Goal: Task Accomplishment & Management: Manage account settings

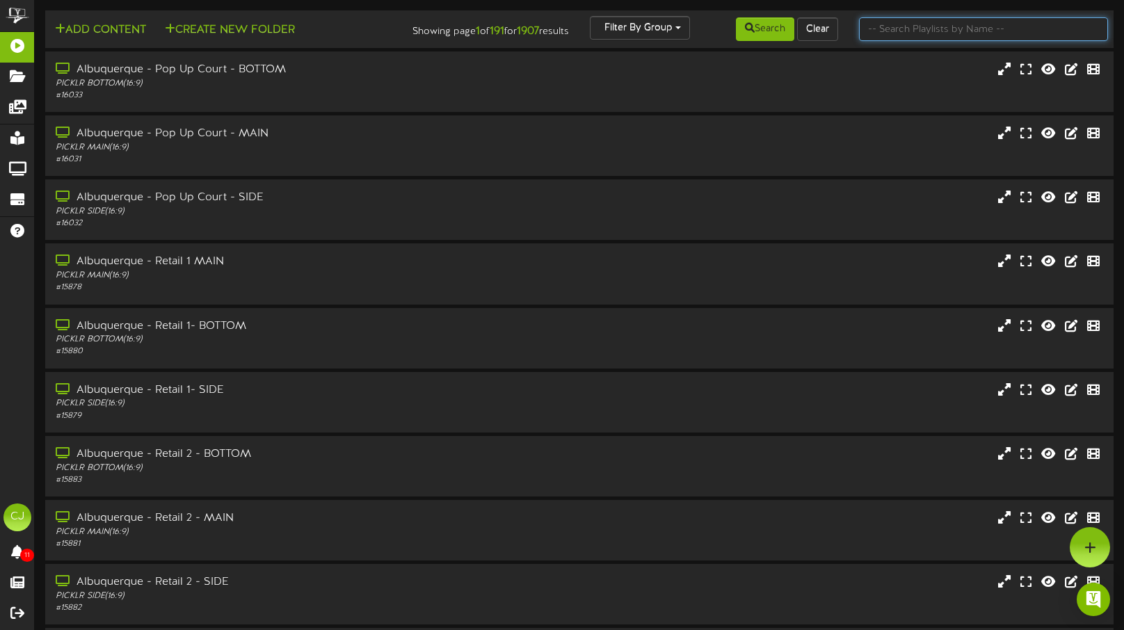
click at [966, 40] on input "text" at bounding box center [983, 29] width 249 height 24
type input "danvers"
click at [747, 32] on icon at bounding box center [750, 28] width 10 height 10
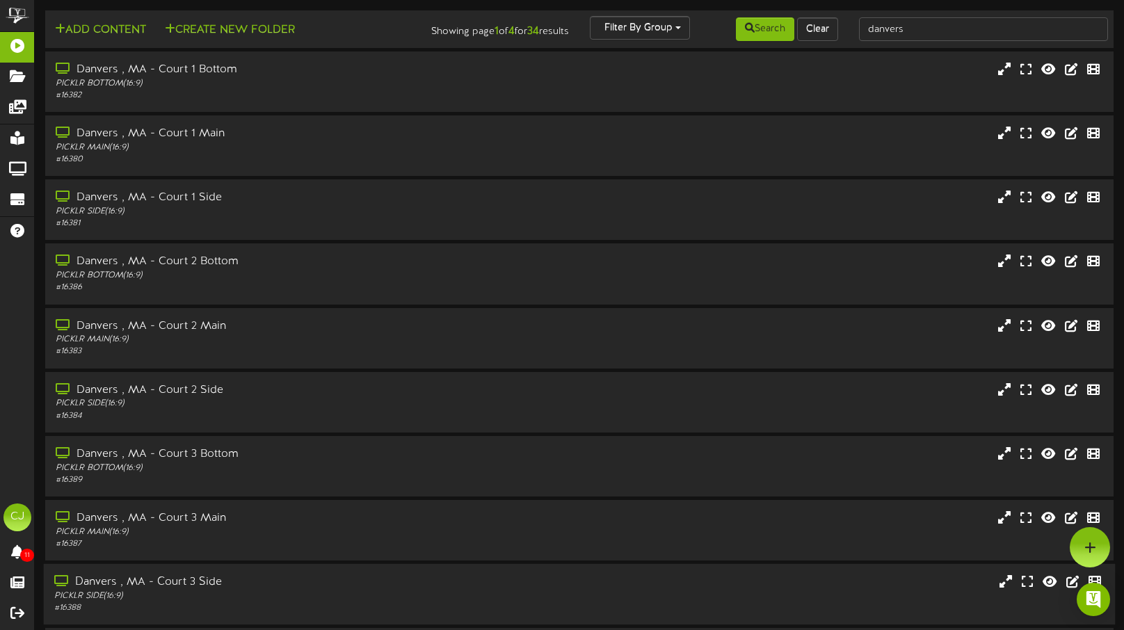
scroll to position [116, 0]
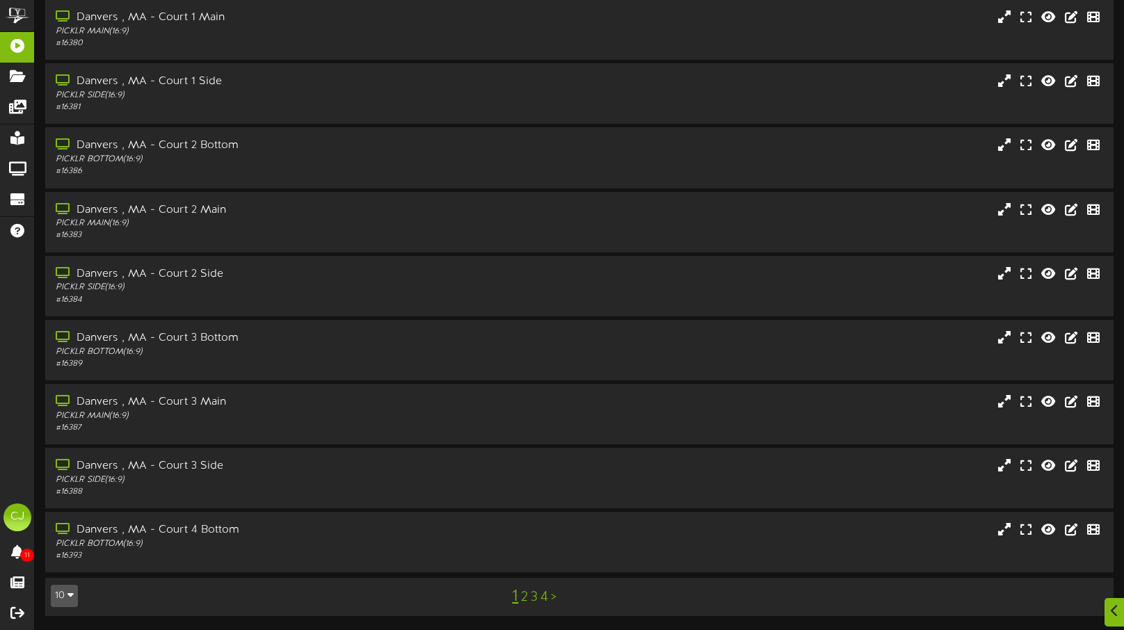
click at [545, 594] on link "4" at bounding box center [545, 597] width 8 height 15
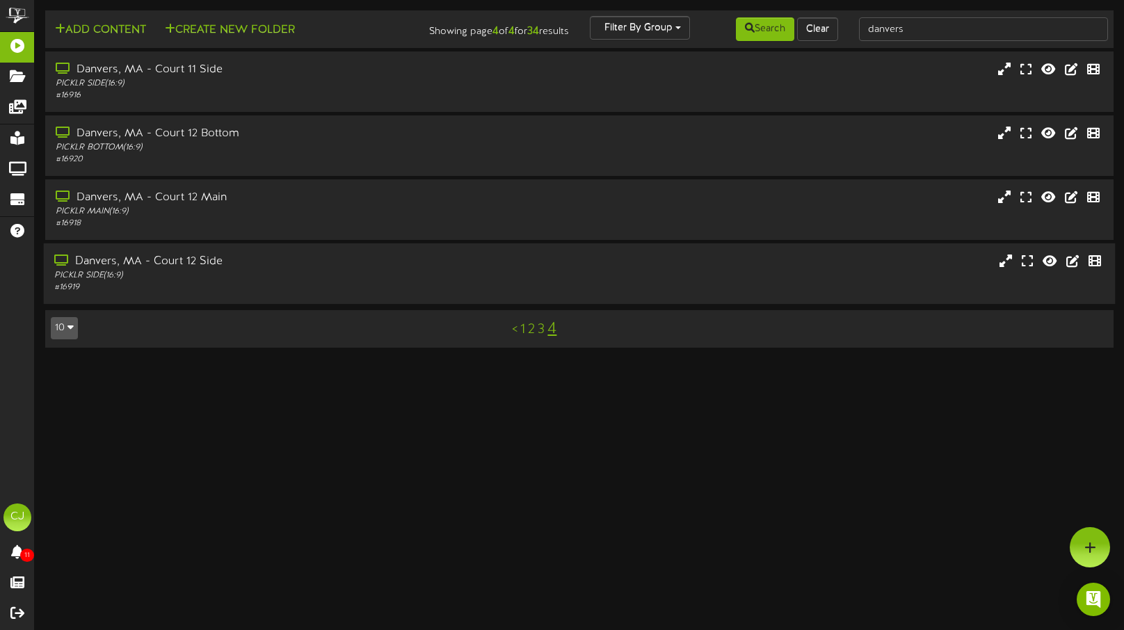
click at [278, 257] on div "Danvers, MA - Court 12 Side" at bounding box center [267, 262] width 426 height 16
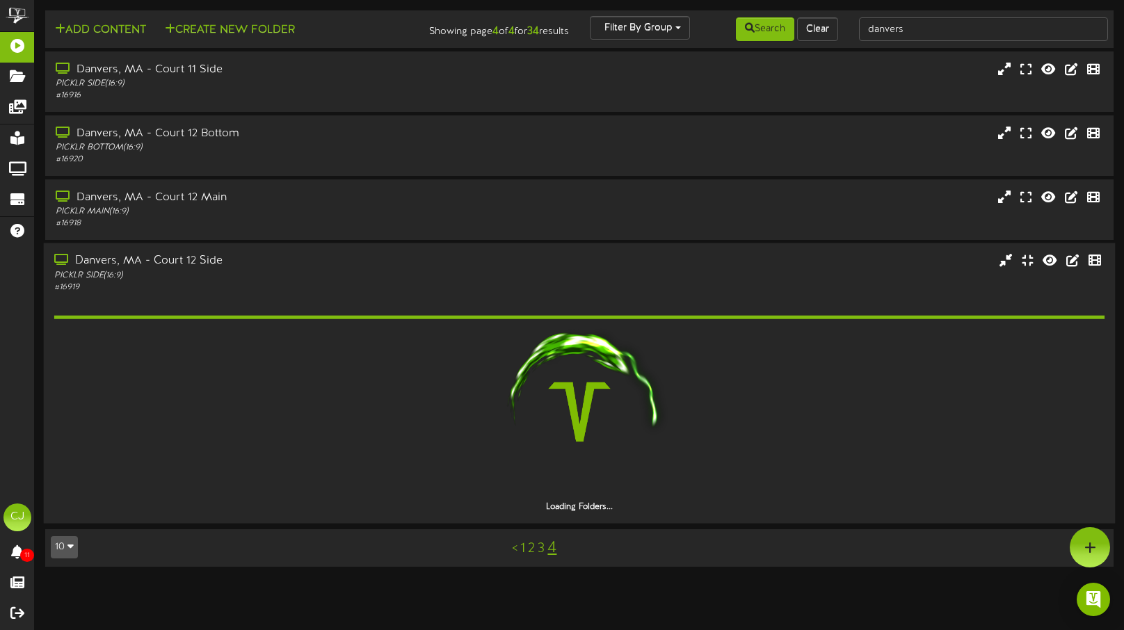
click at [417, 264] on div "Danvers, MA - Court 12 Side" at bounding box center [267, 262] width 426 height 16
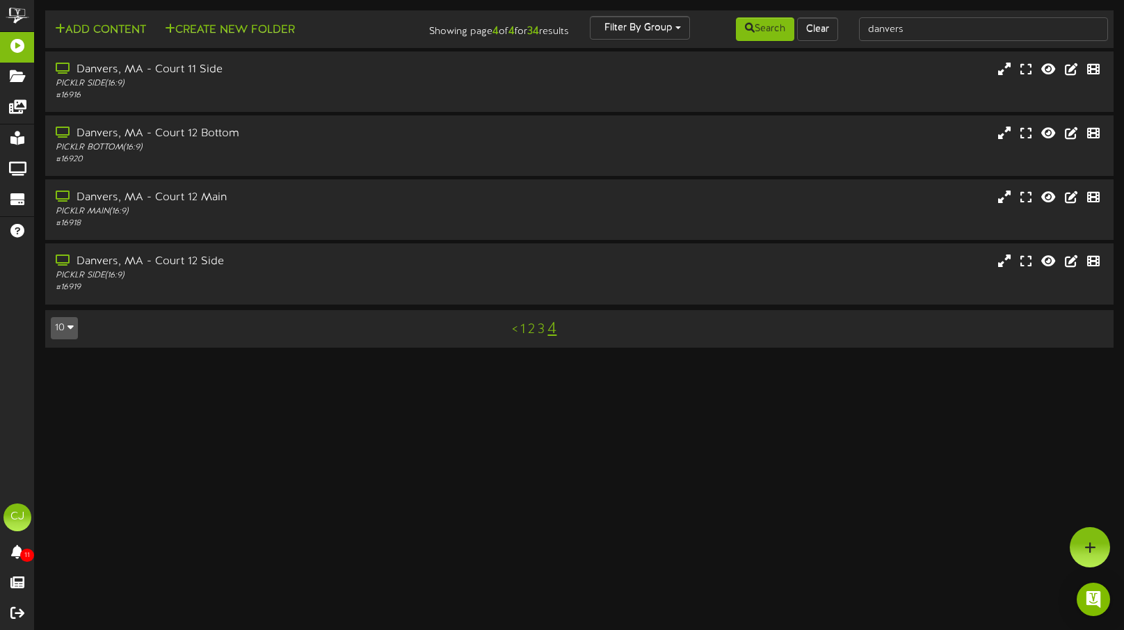
click at [542, 329] on link "3" at bounding box center [541, 329] width 7 height 15
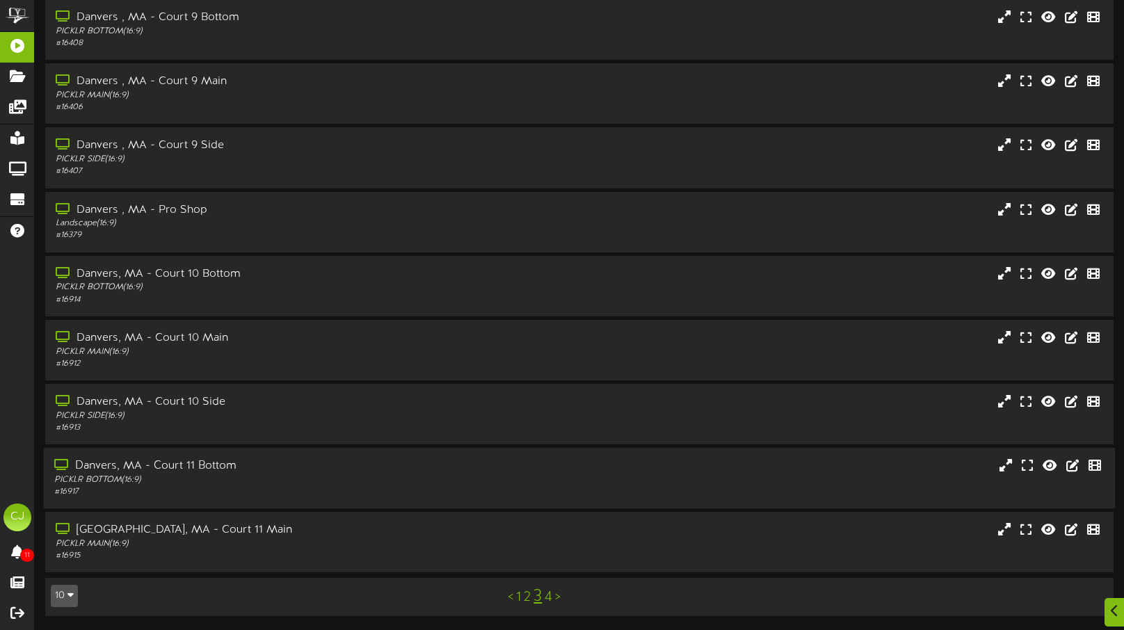
scroll to position [115, 0]
click at [529, 599] on link "2" at bounding box center [527, 598] width 7 height 15
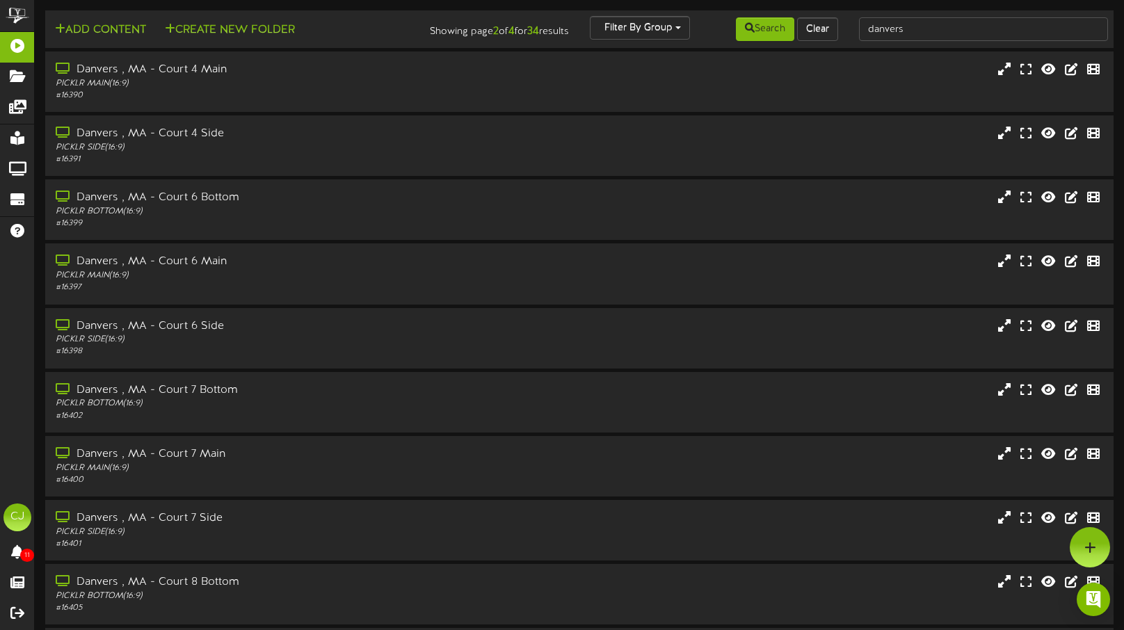
scroll to position [116, 0]
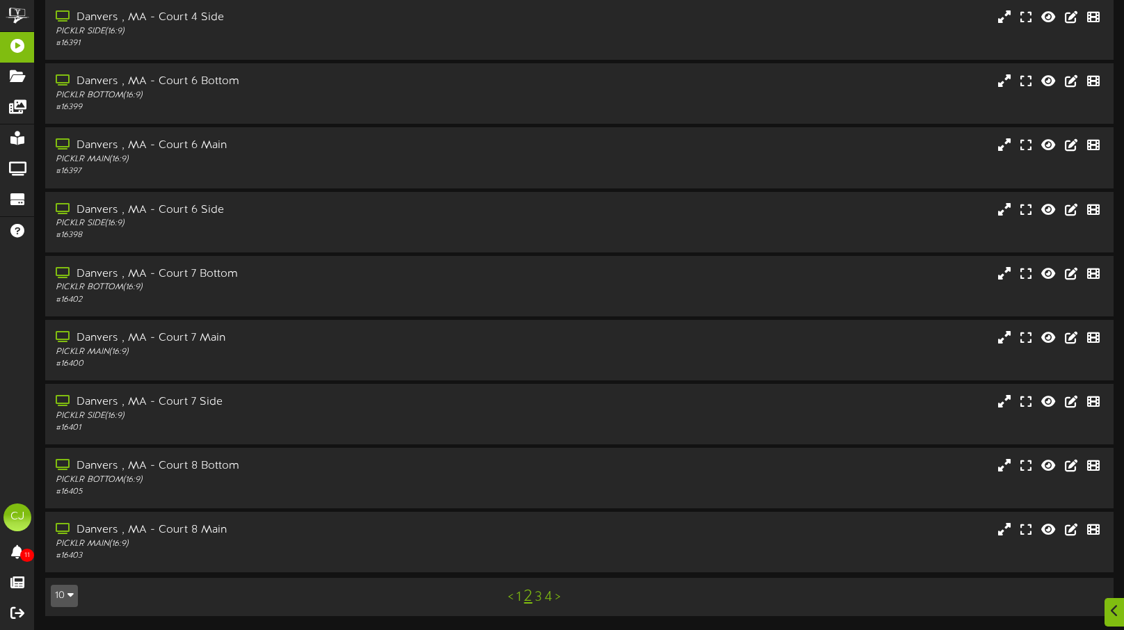
click at [519, 596] on link "1" at bounding box center [518, 597] width 5 height 15
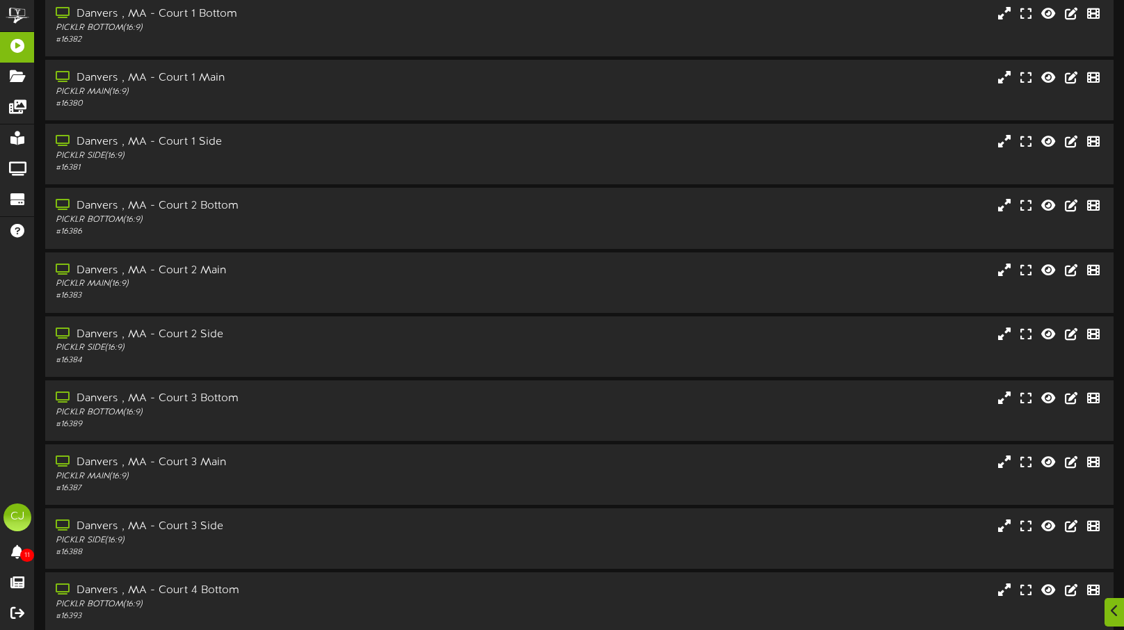
scroll to position [116, 0]
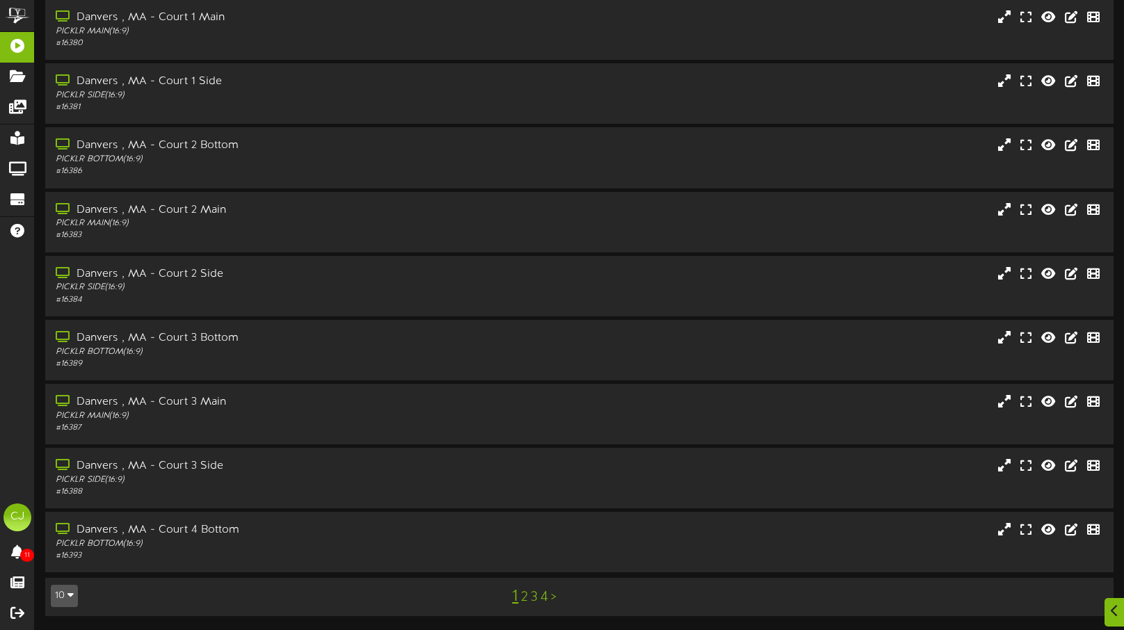
click at [546, 597] on link "4" at bounding box center [545, 597] width 8 height 15
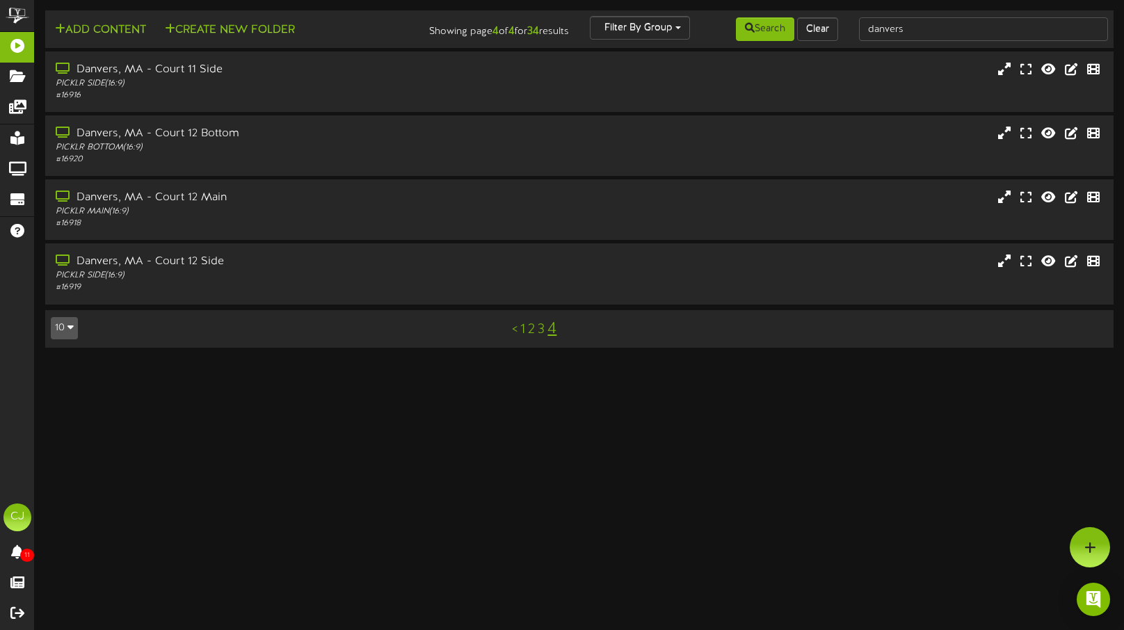
click at [541, 331] on link "3" at bounding box center [541, 329] width 7 height 15
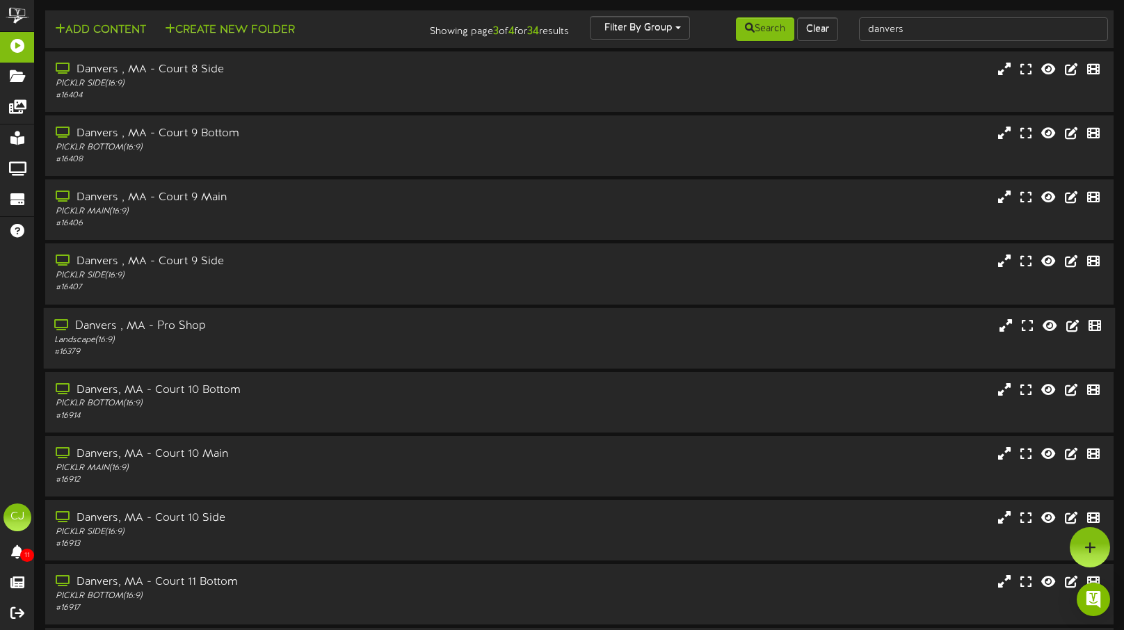
click at [266, 316] on div "Danvers , MA - Pro Shop Landscape ( 16:9 ) # 16379" at bounding box center [580, 338] width 1072 height 61
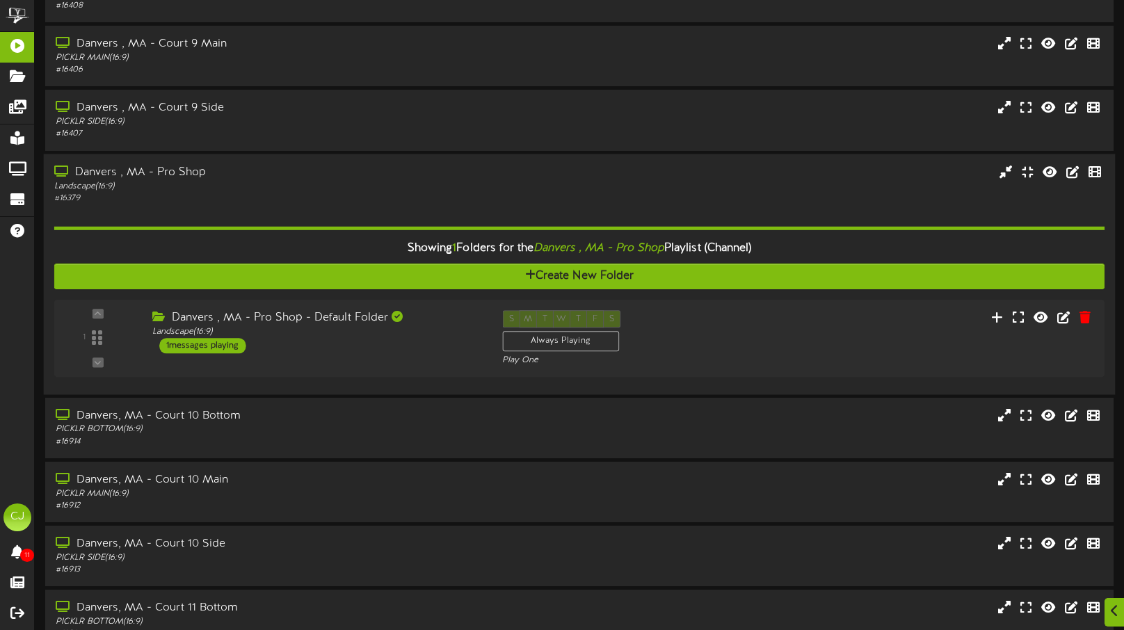
scroll to position [154, 0]
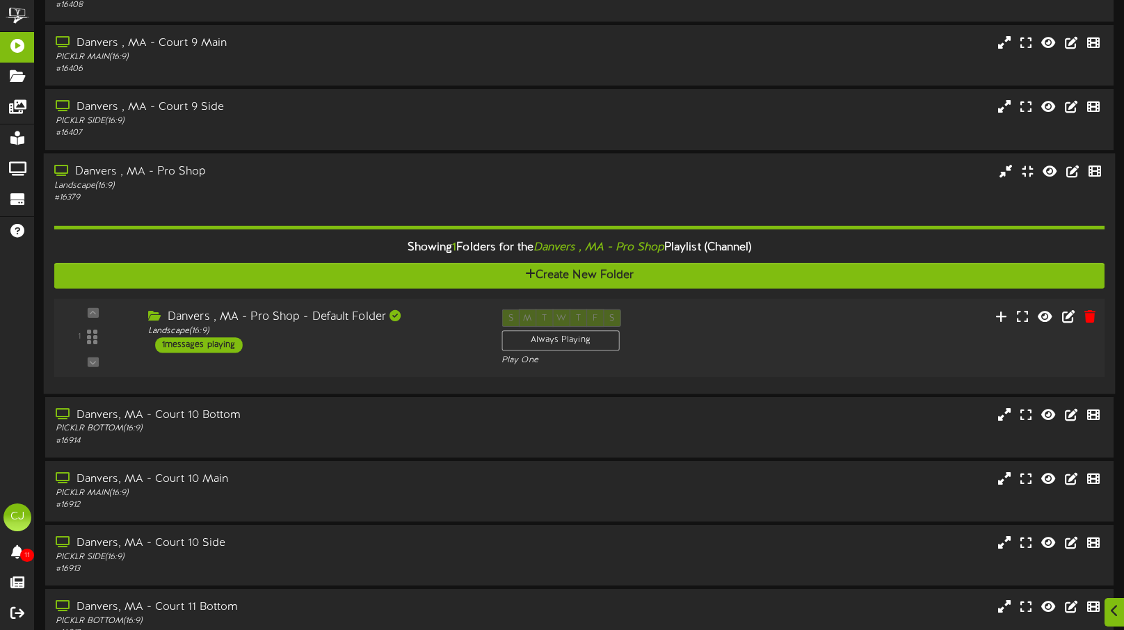
click at [347, 363] on div "1 ( 16:9" at bounding box center [580, 337] width 1062 height 57
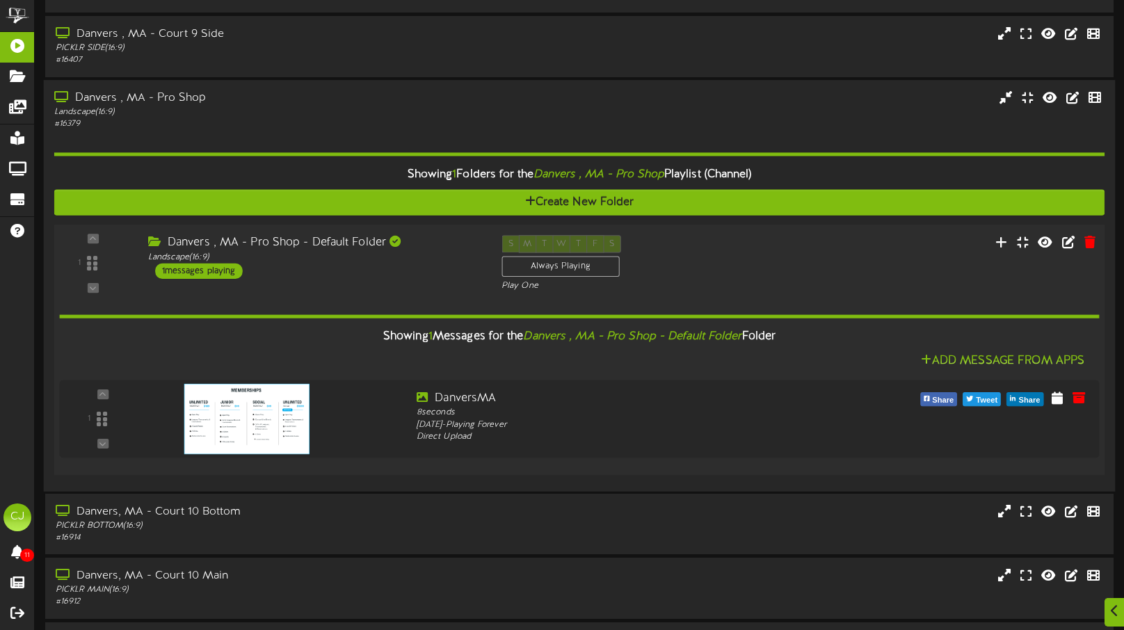
scroll to position [228, 0]
click at [603, 437] on div "Direct Upload" at bounding box center [623, 436] width 417 height 13
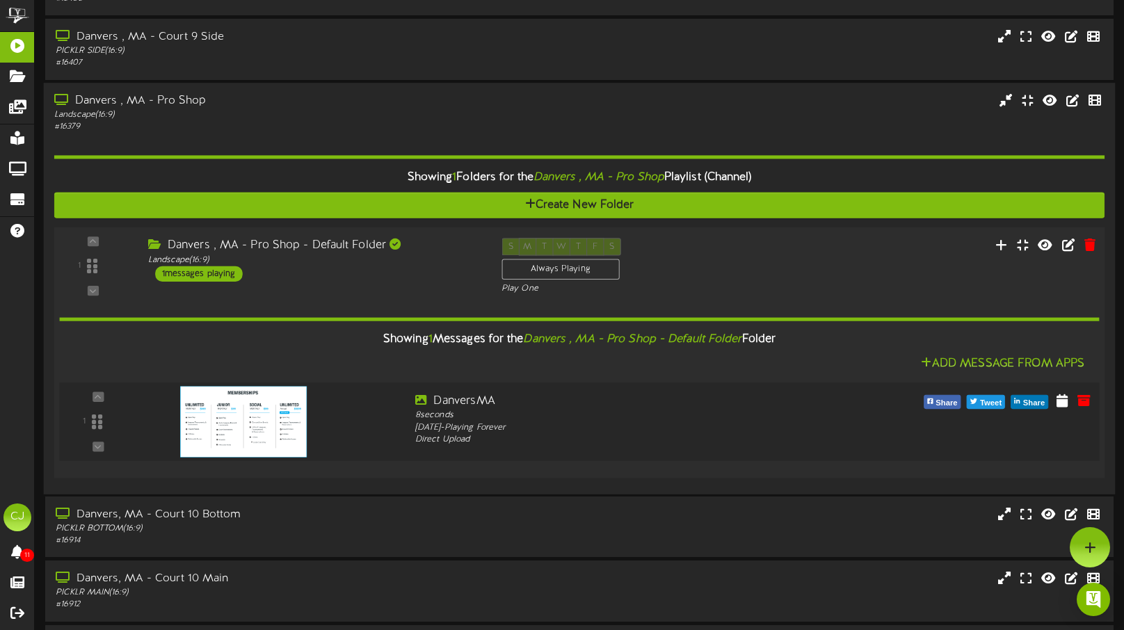
click at [276, 417] on img at bounding box center [243, 421] width 127 height 71
click at [1082, 399] on icon at bounding box center [1083, 399] width 15 height 15
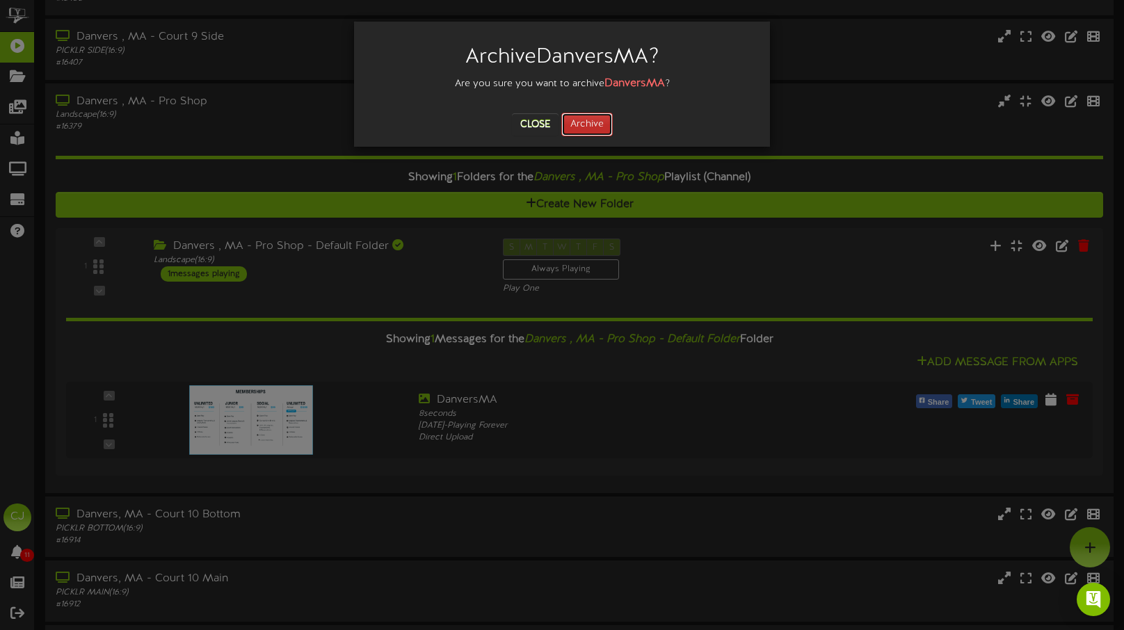
click at [577, 132] on button "Archive" at bounding box center [587, 125] width 51 height 24
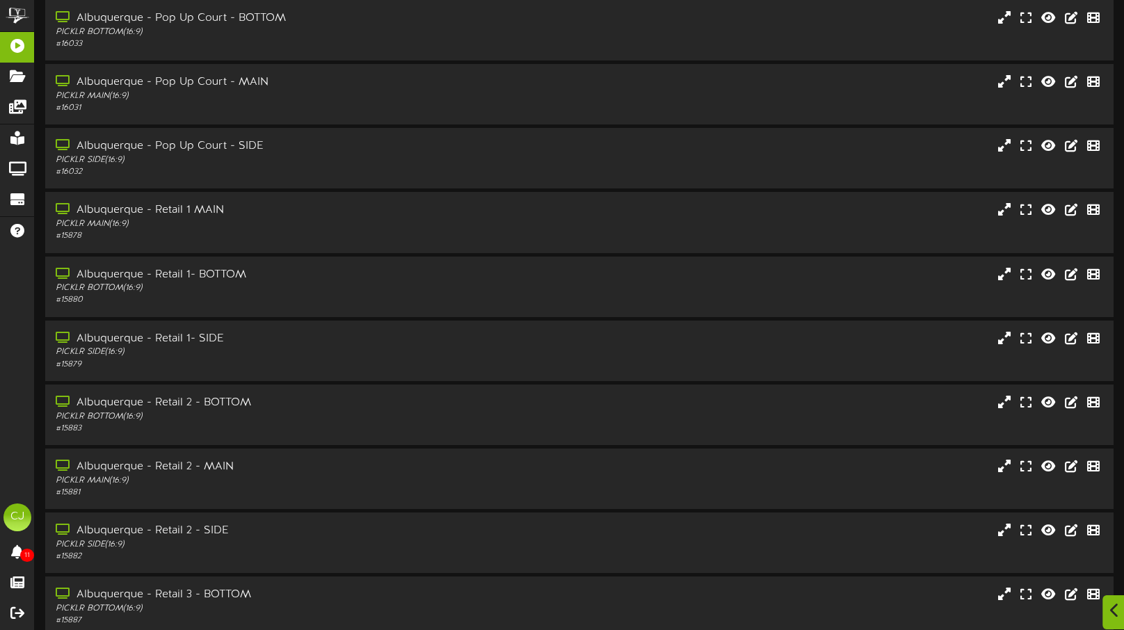
scroll to position [127, 0]
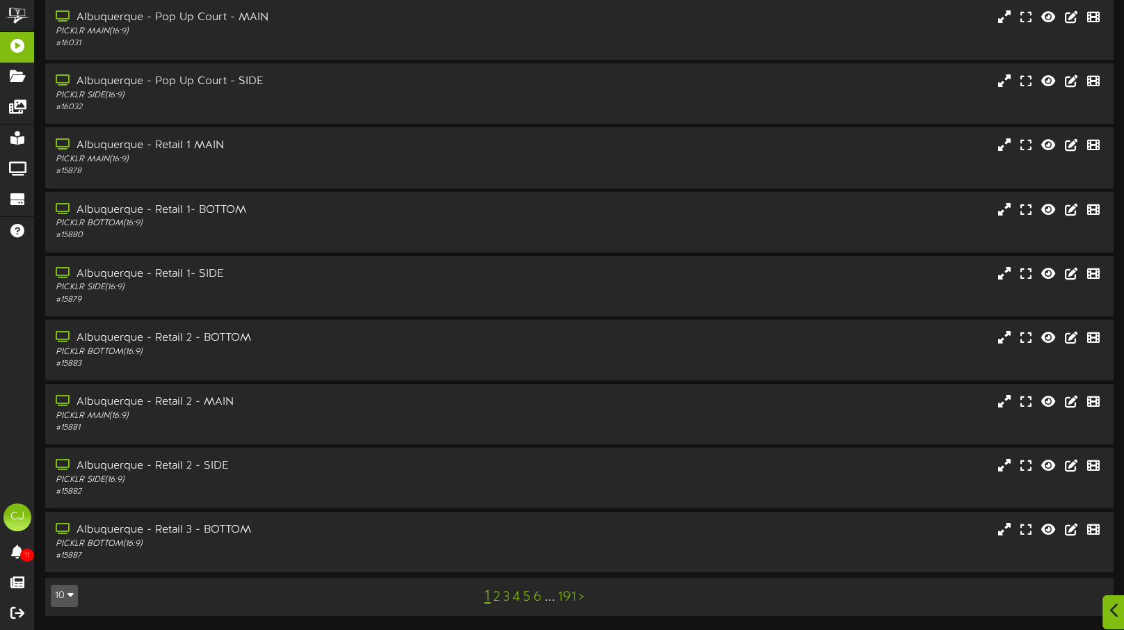
click at [1109, 612] on div at bounding box center [1115, 613] width 24 height 34
click at [1093, 595] on img "Open Intercom Messenger" at bounding box center [1094, 600] width 18 height 18
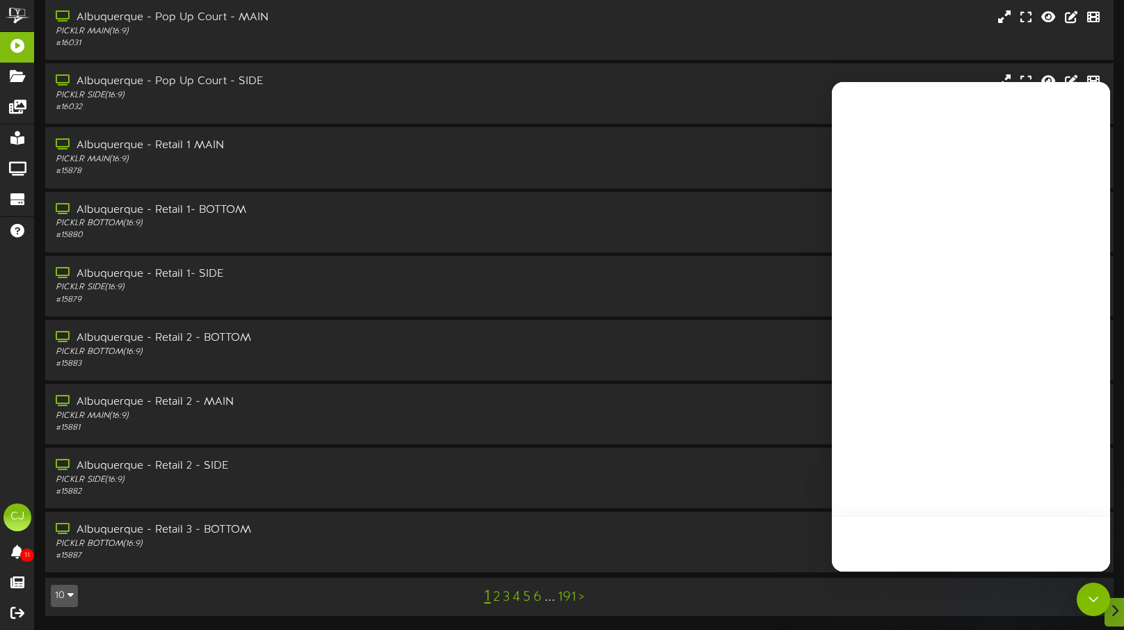
scroll to position [0, 0]
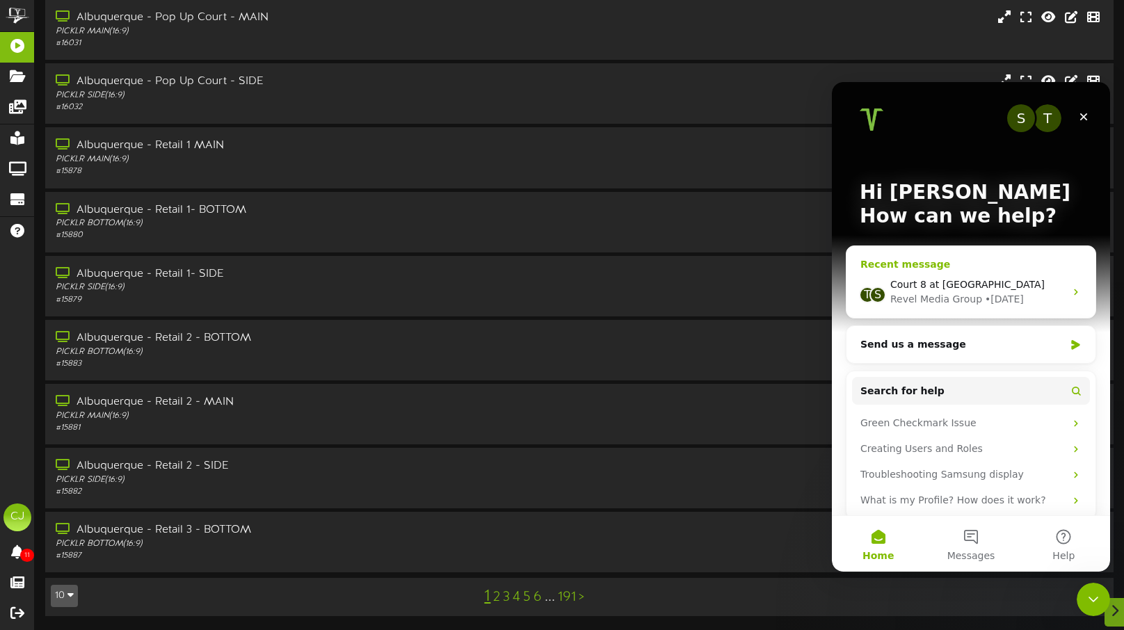
click at [957, 286] on span "Court 8 at [GEOGRAPHIC_DATA]" at bounding box center [968, 284] width 154 height 11
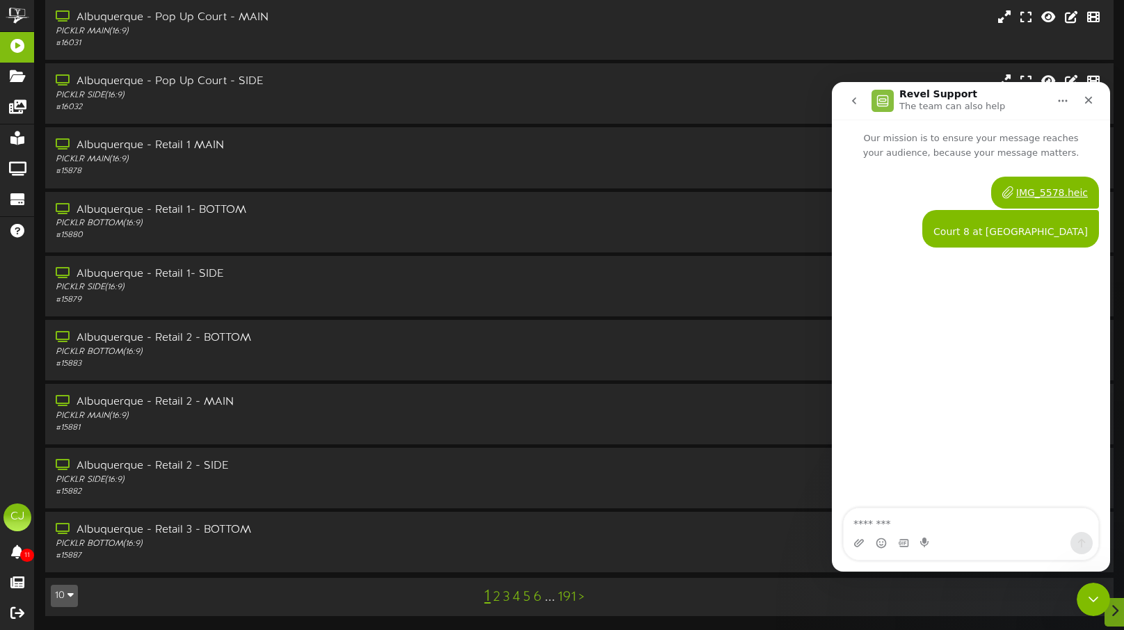
click at [904, 517] on textarea "Message…" at bounding box center [971, 521] width 255 height 24
type textarea "**********"
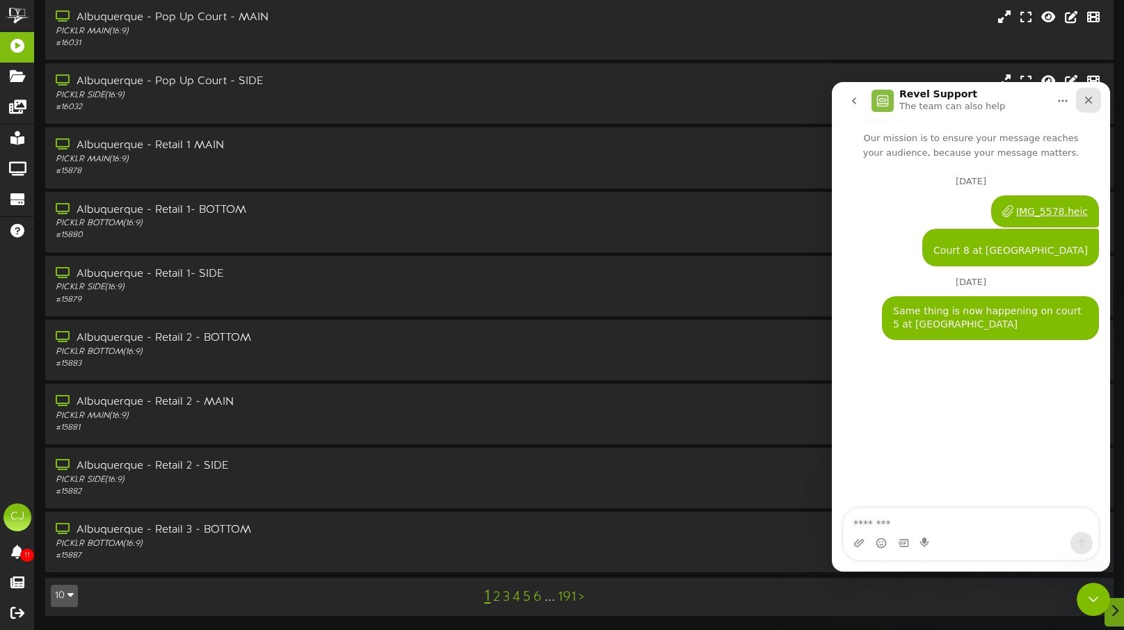
click at [1088, 99] on icon "Close" at bounding box center [1089, 101] width 8 height 8
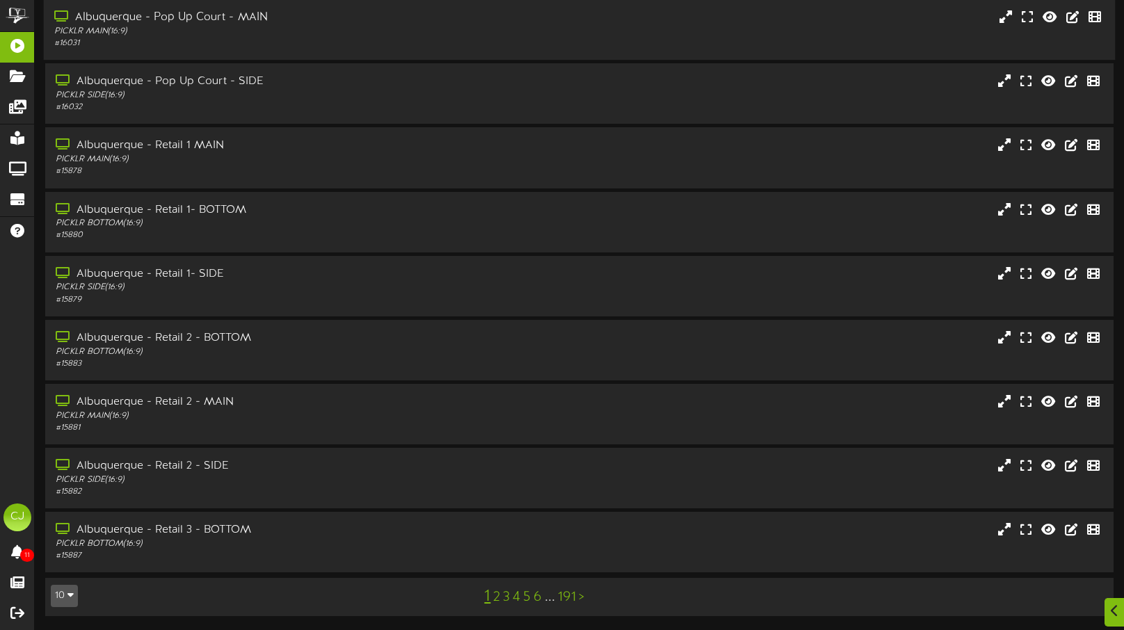
scroll to position [127, 0]
